Goal: Information Seeking & Learning: Learn about a topic

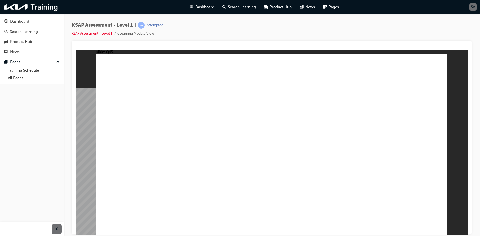
radio input "true"
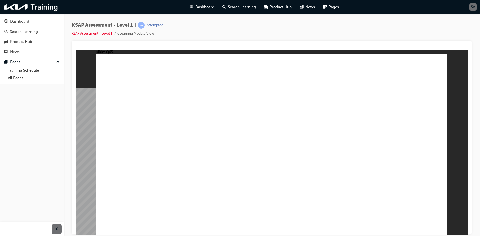
radio input "true"
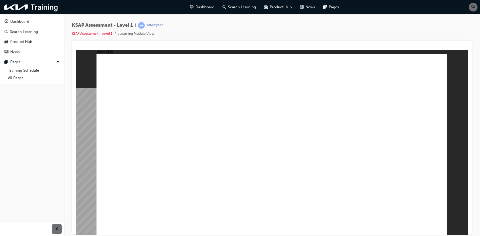
radio input "true"
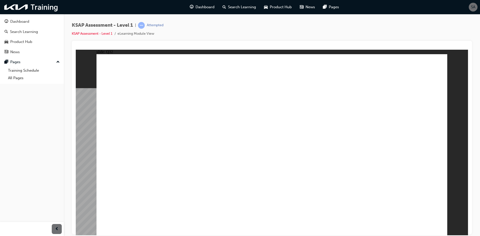
radio input "true"
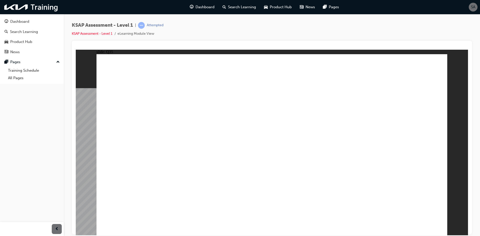
radio input "true"
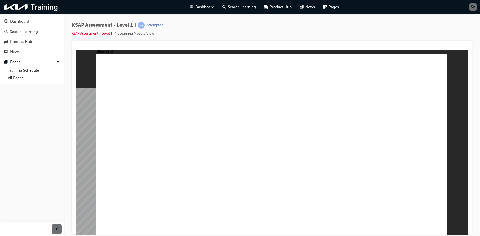
radio input "true"
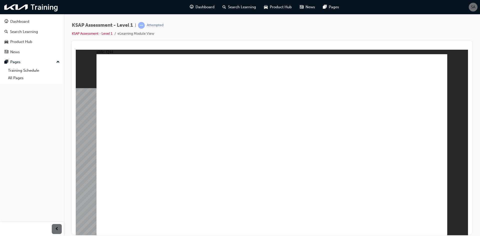
checkbox input "true"
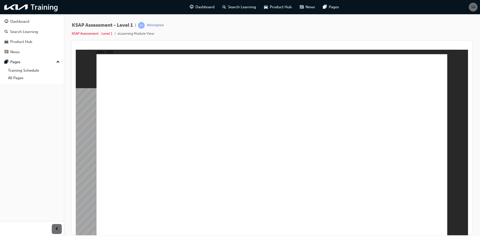
radio input "true"
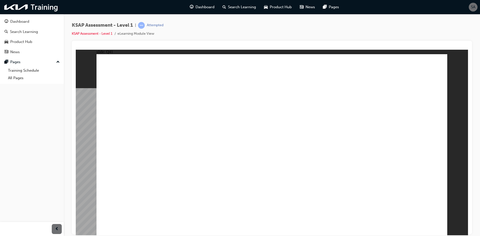
radio input "true"
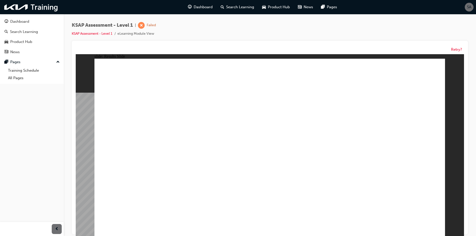
click at [453, 49] on button "Retry?" at bounding box center [456, 50] width 11 height 6
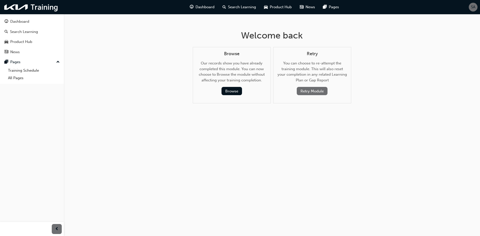
click at [312, 91] on button "Retry Module" at bounding box center [312, 91] width 31 height 8
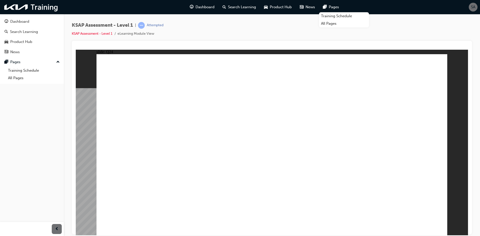
radio input "true"
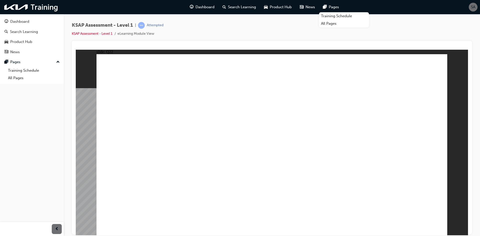
radio input "true"
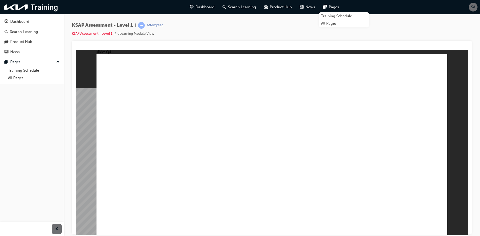
radio input "true"
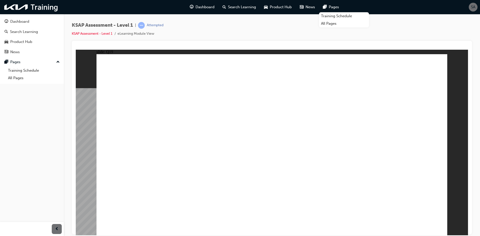
radio input "true"
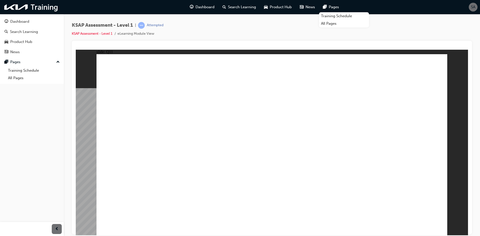
radio input "true"
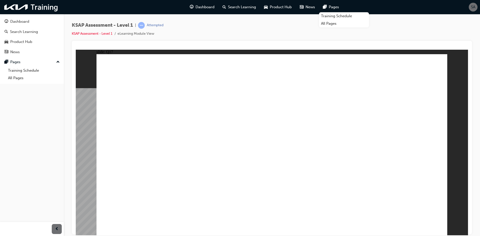
radio input "true"
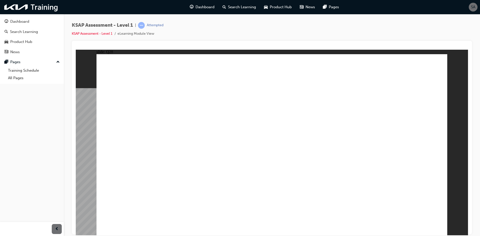
radio input "true"
checkbox input "true"
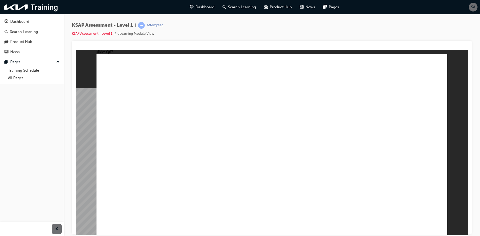
checkbox input "true"
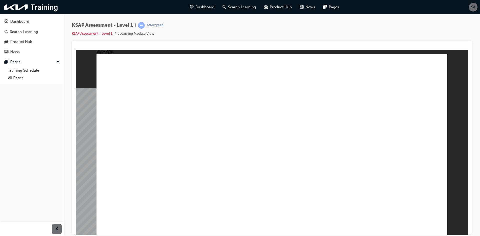
radio input "true"
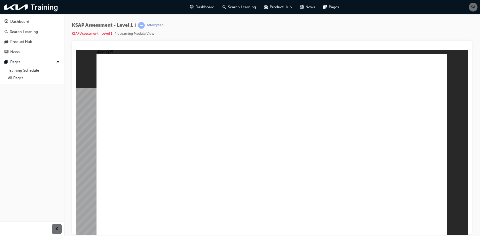
radio input "true"
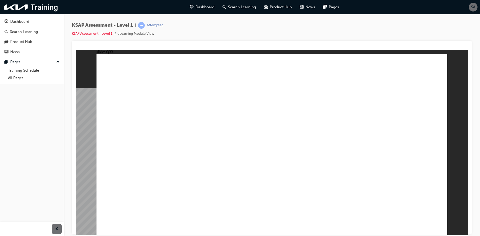
radio input "true"
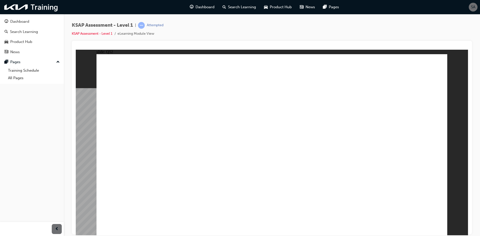
radio input "true"
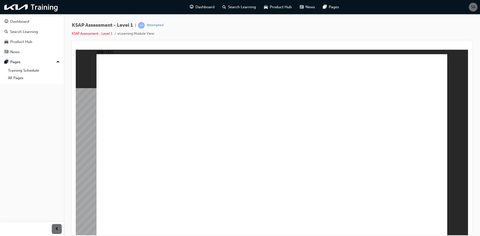
radio input "true"
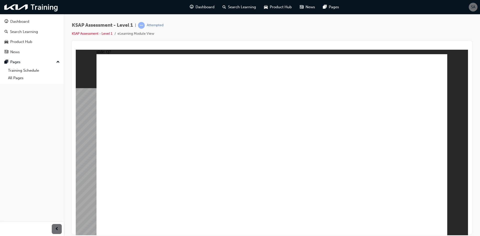
radio input "true"
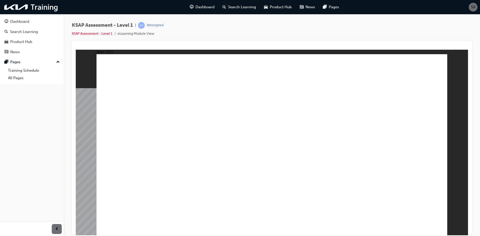
radio input "true"
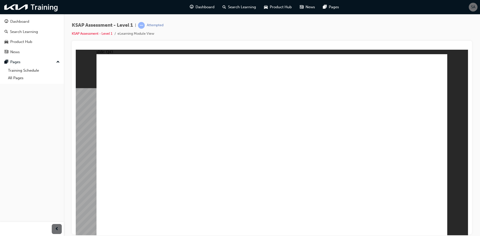
radio input "true"
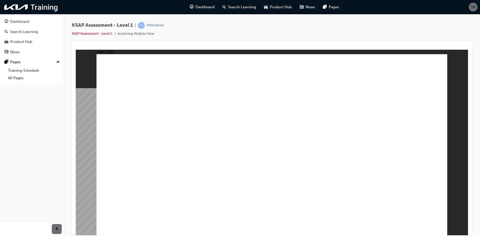
radio input "true"
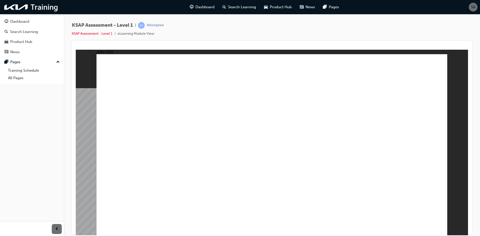
radio input "true"
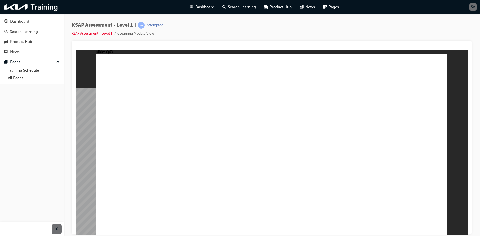
radio input "true"
